Goal: Check status: Check status

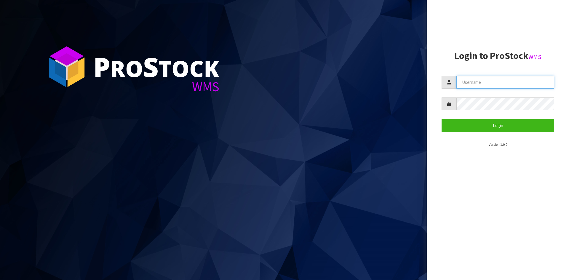
click at [515, 82] on input "text" at bounding box center [506, 82] width 98 height 13
type input "[EMAIL_ADDRESS][DOMAIN_NAME]"
click at [442, 119] on button "Login" at bounding box center [498, 125] width 113 height 13
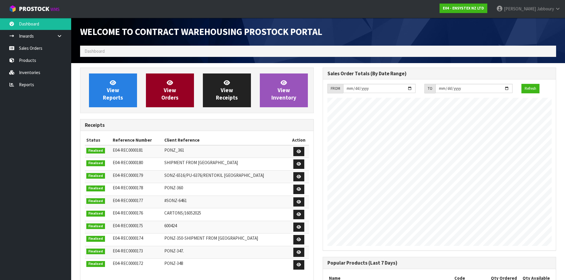
scroll to position [329, 242]
click at [169, 91] on span "View Orders" at bounding box center [169, 90] width 17 height 22
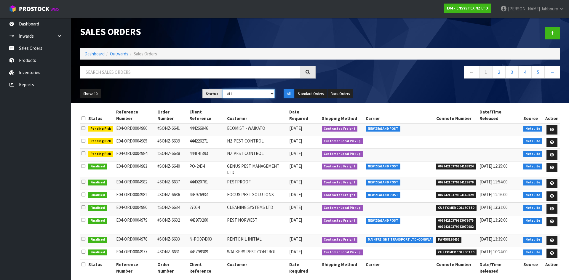
click at [251, 95] on select "Draft Pending Allocated Pending Pick Goods Picked Goods Packed Pending Charges …" at bounding box center [249, 93] width 52 height 9
click at [223, 89] on select "Draft Pending Allocated Pending Pick Goods Picked Goods Packed Pending Charges …" at bounding box center [249, 93] width 52 height 9
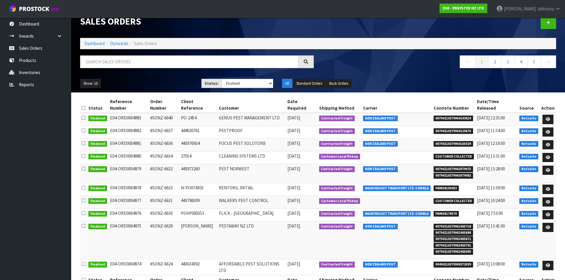
scroll to position [16, 0]
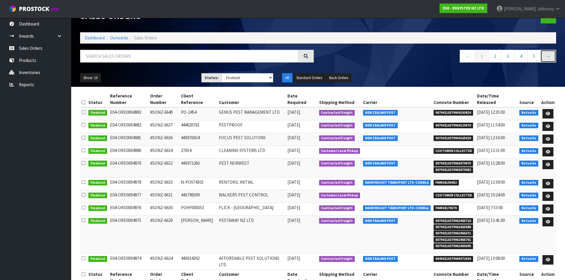
click at [551, 56] on link "→" at bounding box center [548, 56] width 16 height 13
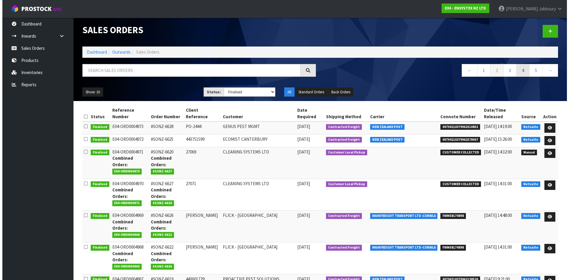
scroll to position [0, 0]
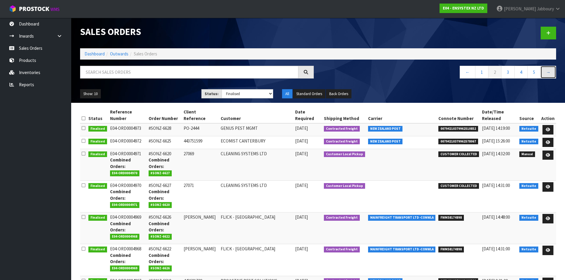
click at [551, 74] on link "→" at bounding box center [548, 72] width 16 height 13
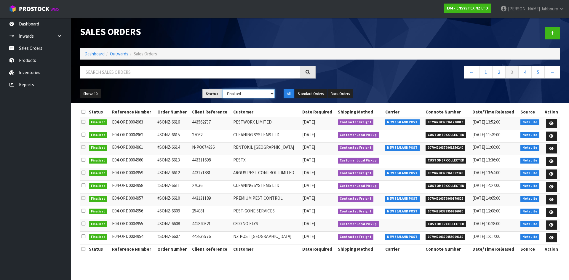
click at [263, 94] on select "Draft Pending Allocated Pending Pick Goods Picked Goods Packed Pending Charges …" at bounding box center [249, 93] width 52 height 9
select select "string:ALL"
click at [223, 89] on select "Draft Pending Allocated Pending Pick Goods Picked Goods Packed Pending Charges …" at bounding box center [249, 93] width 52 height 9
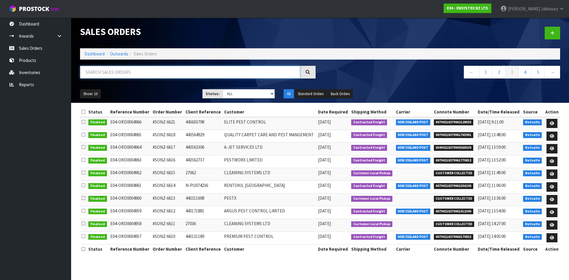
click at [138, 74] on input "text" at bounding box center [190, 72] width 220 height 13
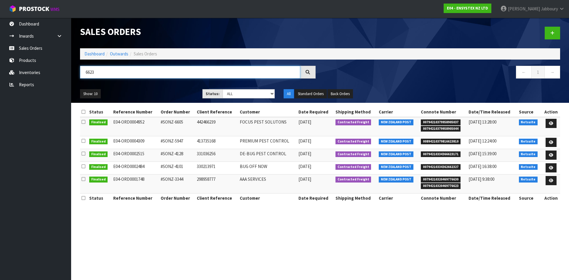
click at [128, 74] on input "6623" at bounding box center [190, 72] width 220 height 13
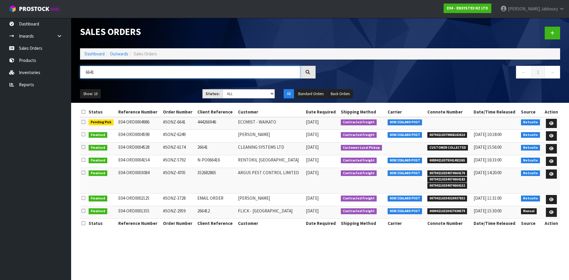
type input "6641"
click at [557, 5] on link "Renee Jabboury" at bounding box center [532, 9] width 73 height 18
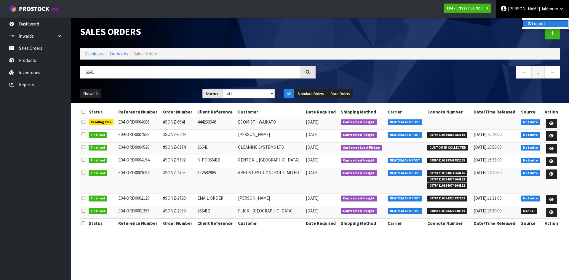
click at [527, 26] on link "Logout" at bounding box center [545, 24] width 47 height 8
